Goal: Task Accomplishment & Management: Manage account settings

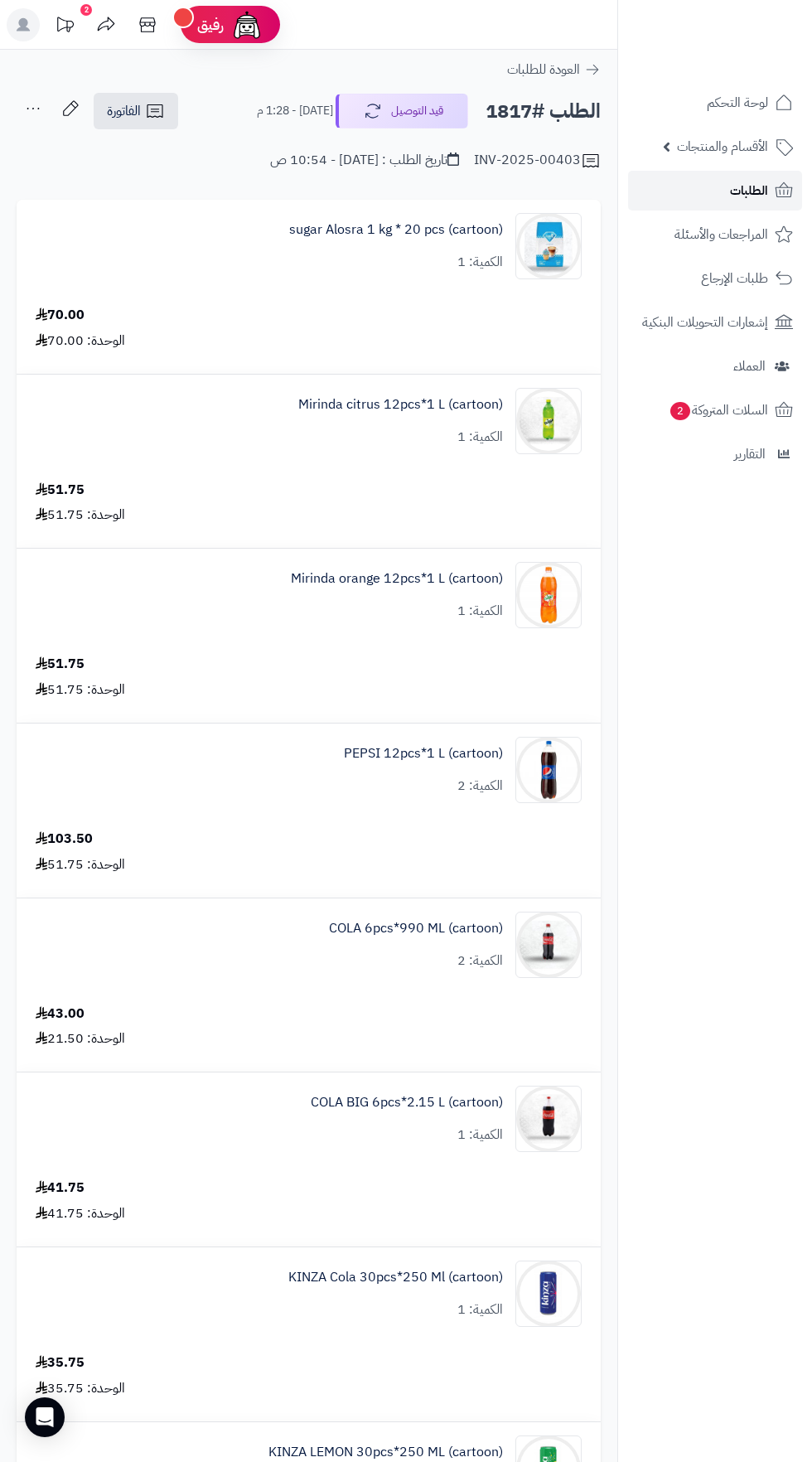
click at [759, 190] on span "الطلبات" at bounding box center [748, 190] width 38 height 23
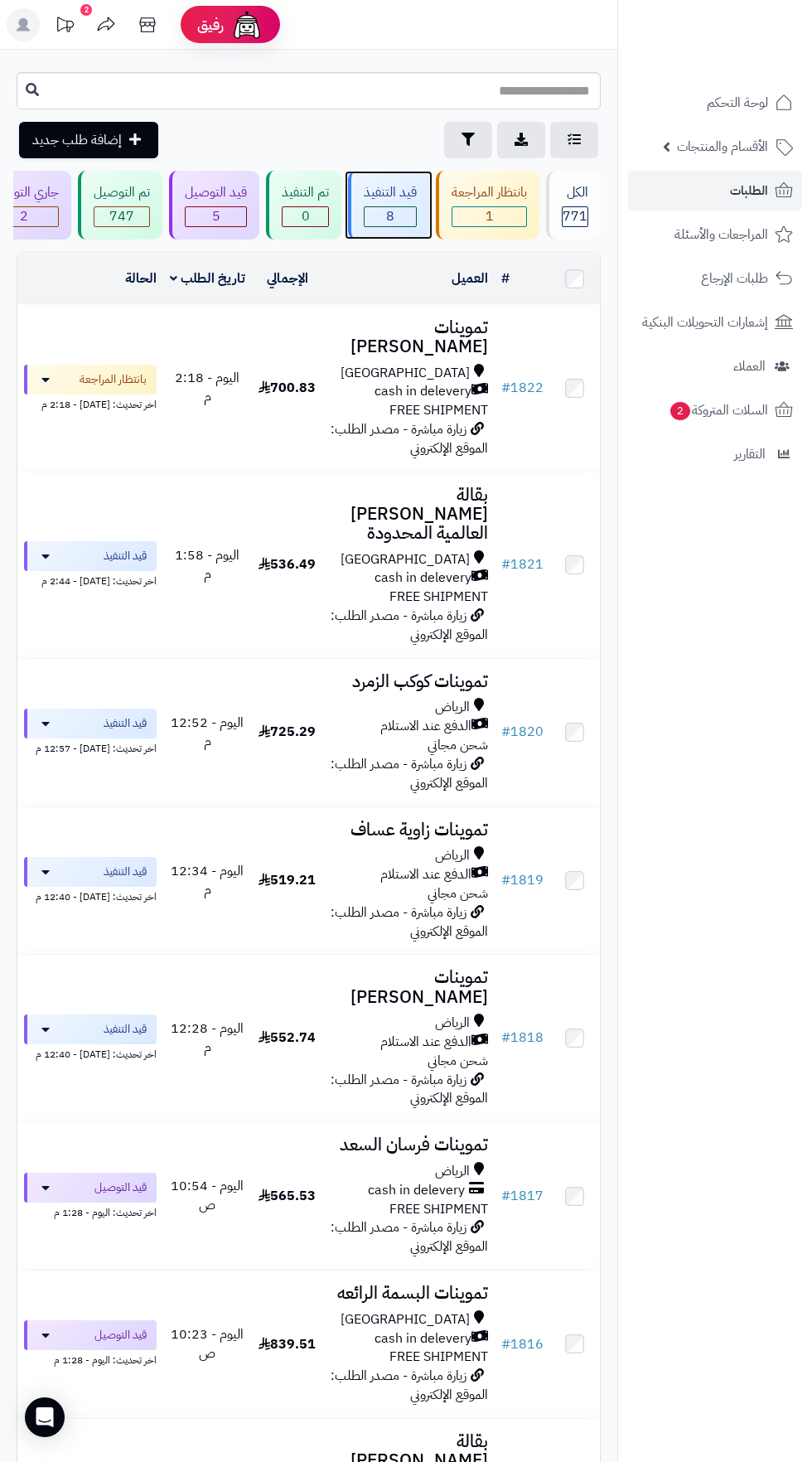
click at [392, 216] on span "8" at bounding box center [390, 217] width 51 height 19
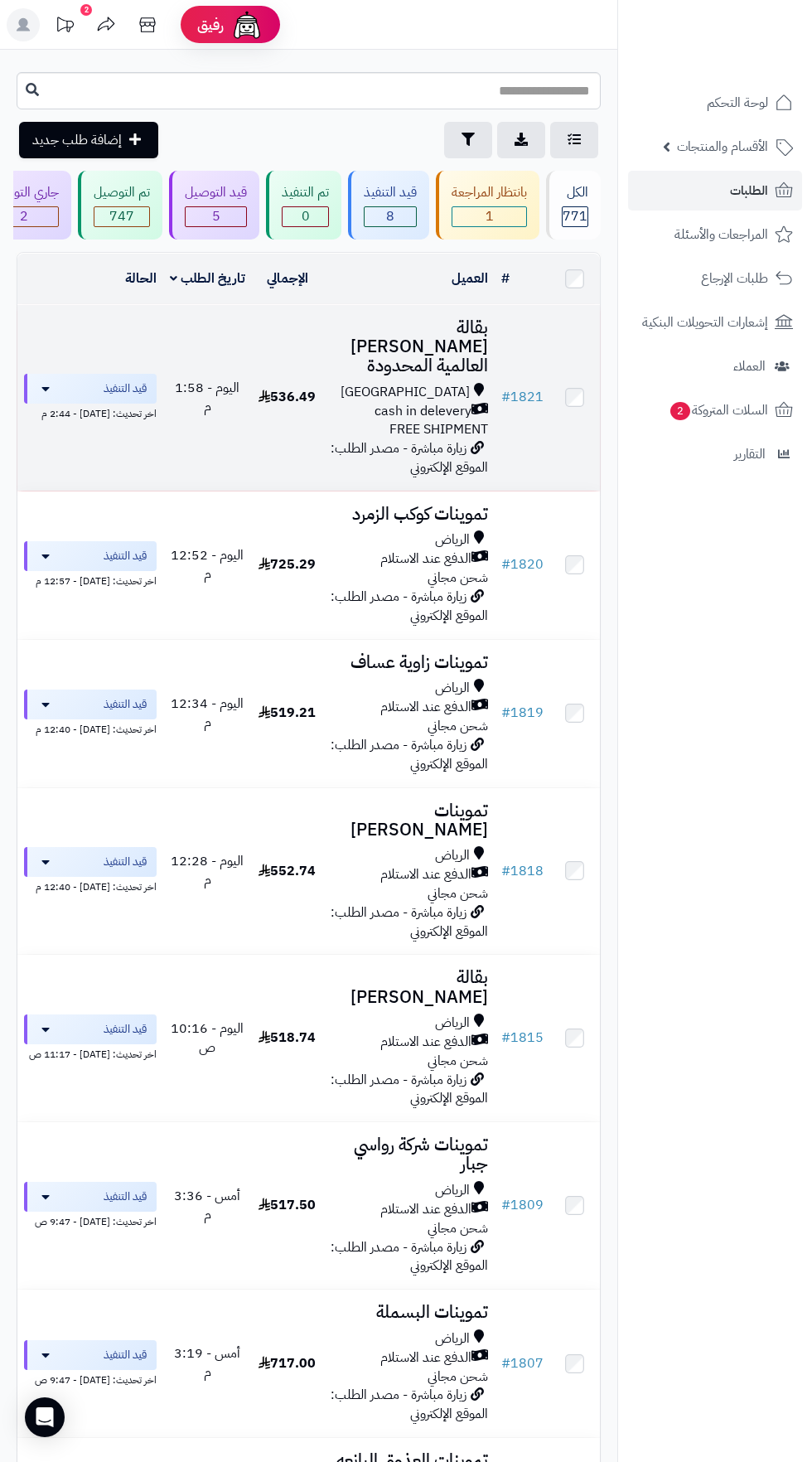
click at [434, 383] on span "[GEOGRAPHIC_DATA]" at bounding box center [406, 392] width 130 height 19
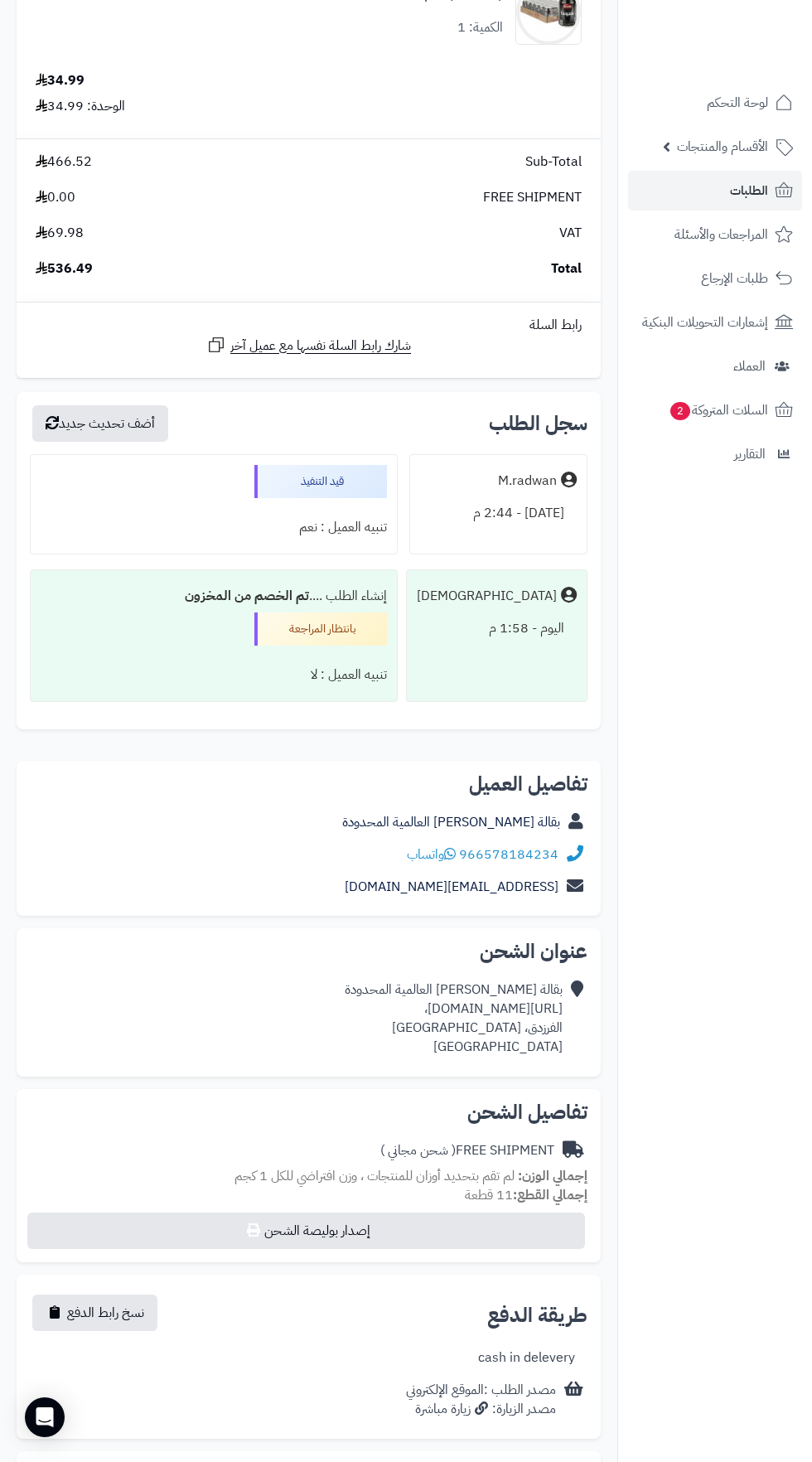
scroll to position [1533, 0]
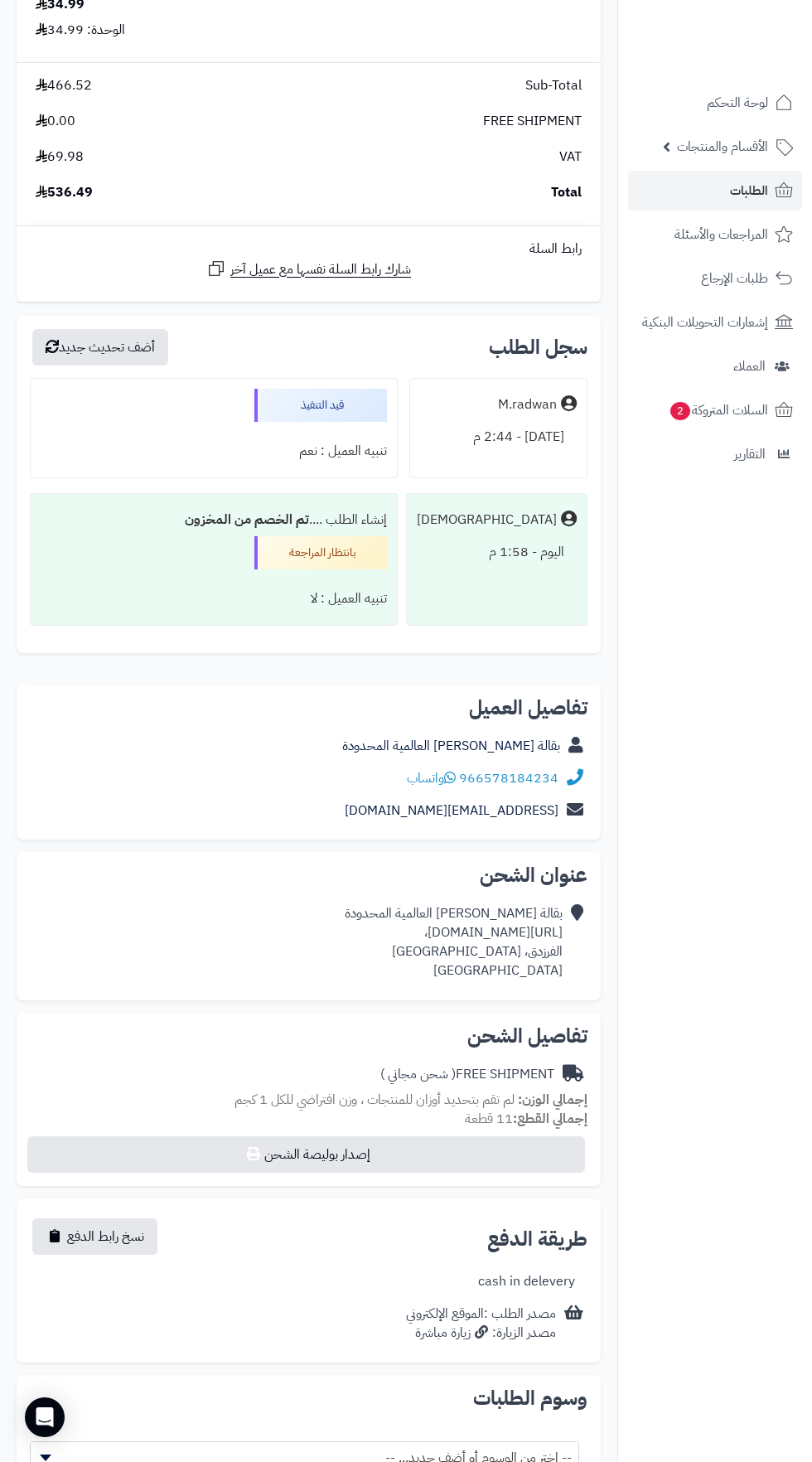
click at [402, 945] on div "بقالة يوسف العالمية المحدودة https://maps.app.goo.gl/kRDKXNezf3C9wNby5، الفرزدق…" at bounding box center [453, 942] width 218 height 75
copy div "https://maps.app.goo.gl/kRDKXNezf3C9wNby5،"
